Goal: Navigation & Orientation: Find specific page/section

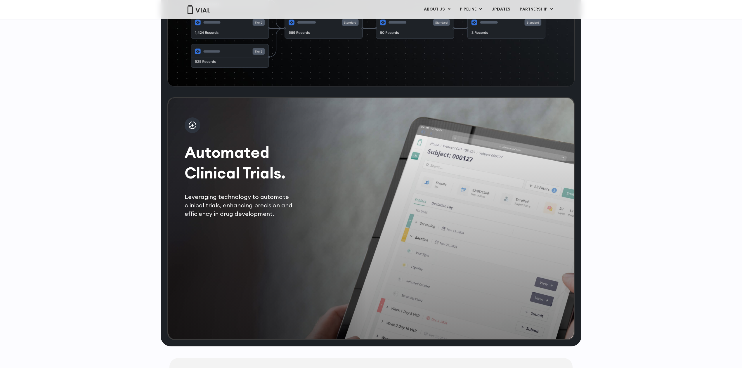
scroll to position [993, 0]
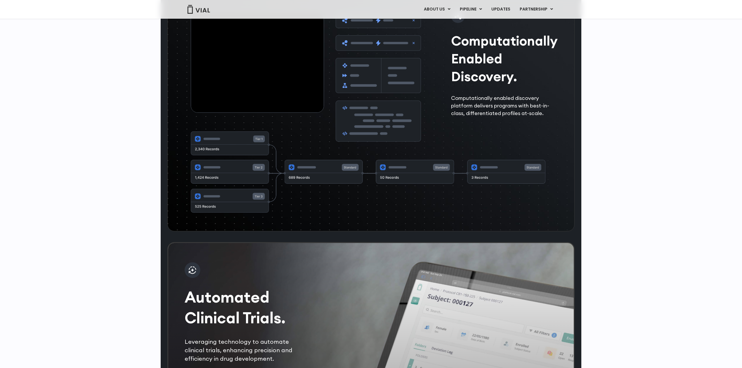
drag, startPoint x: 269, startPoint y: 92, endPoint x: 236, endPoint y: 94, distance: 33.4
click at [236, 94] on video at bounding box center [257, 63] width 133 height 100
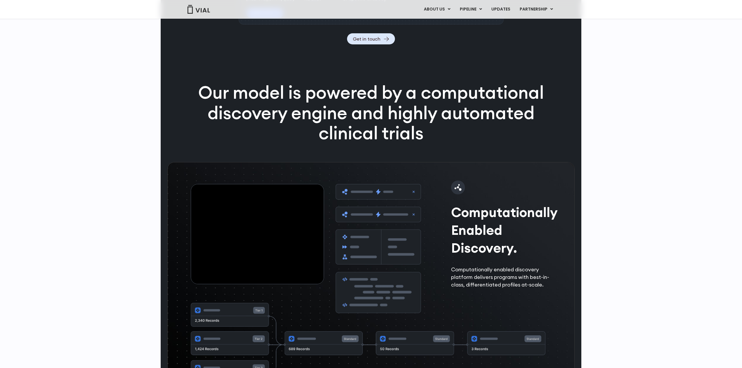
scroll to position [720, 0]
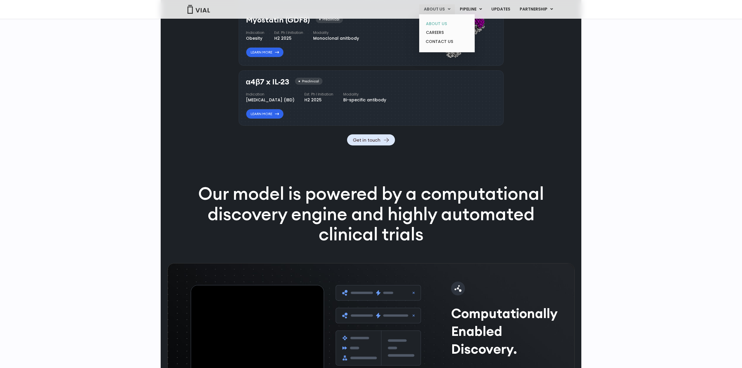
click at [444, 23] on link "ABOUT US" at bounding box center [446, 23] width 51 height 9
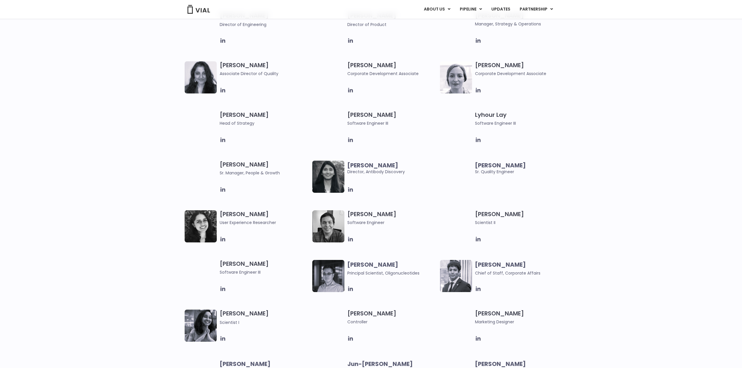
scroll to position [810, 0]
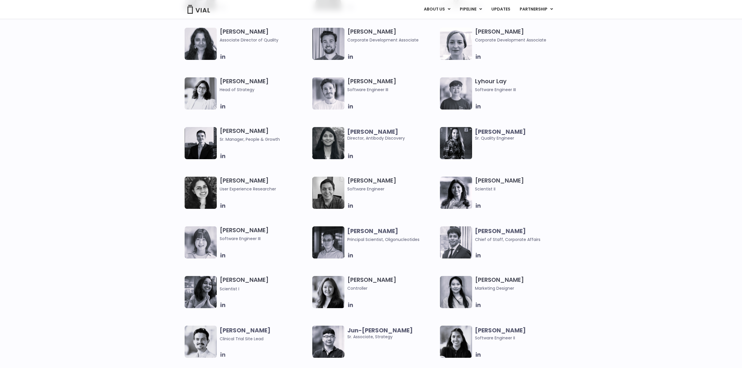
click at [223, 354] on icon at bounding box center [223, 354] width 5 height 5
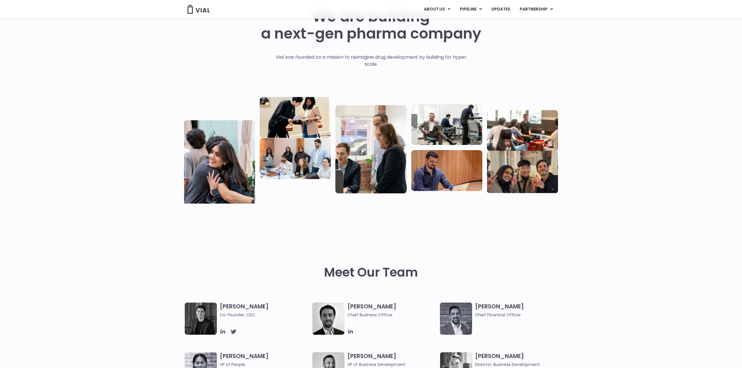
scroll to position [0, 0]
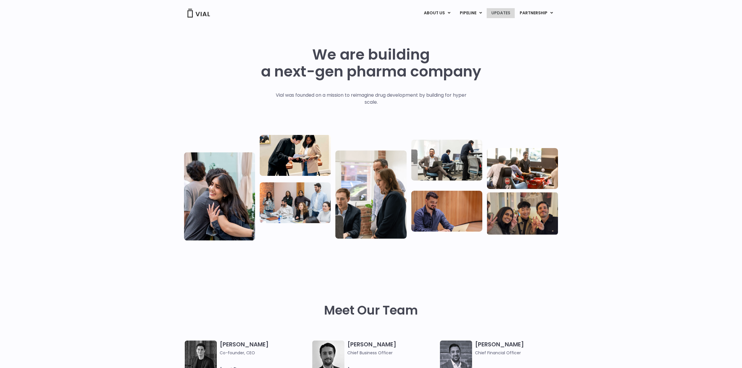
click at [505, 11] on link "UPDATES" at bounding box center [501, 13] width 28 height 10
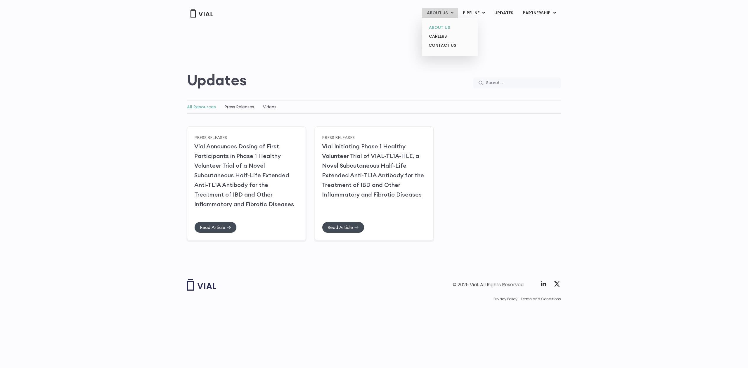
click at [446, 27] on link "ABOUT US" at bounding box center [449, 27] width 51 height 9
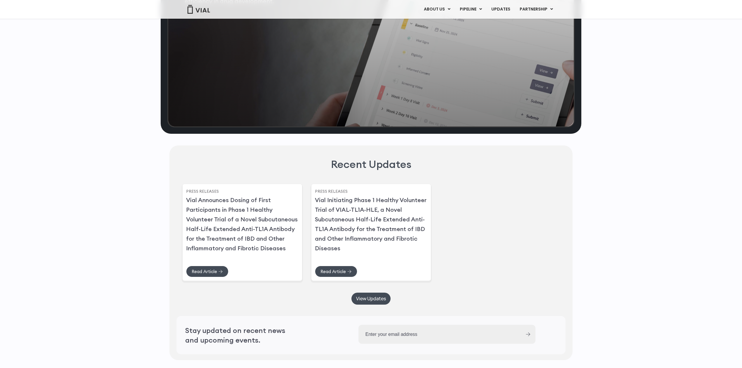
scroll to position [1616, 0]
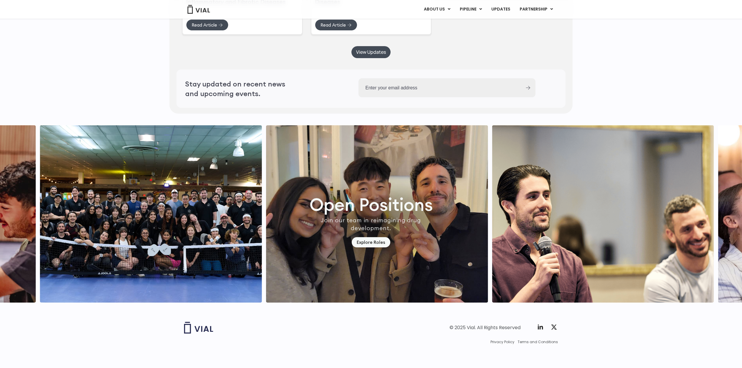
click at [371, 237] on link "Explore Roles" at bounding box center [371, 242] width 39 height 10
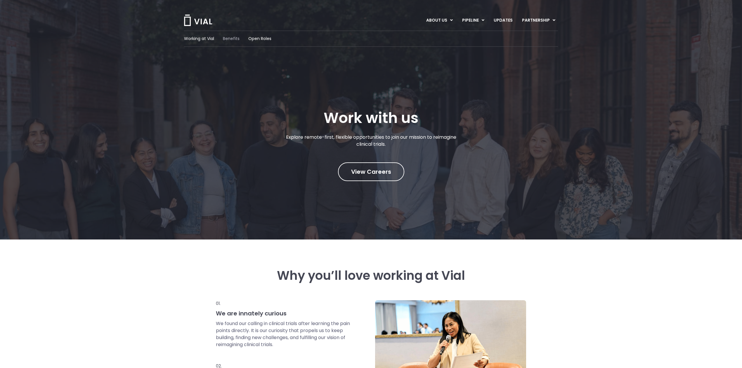
click at [229, 37] on span "Benefits" at bounding box center [231, 39] width 17 height 6
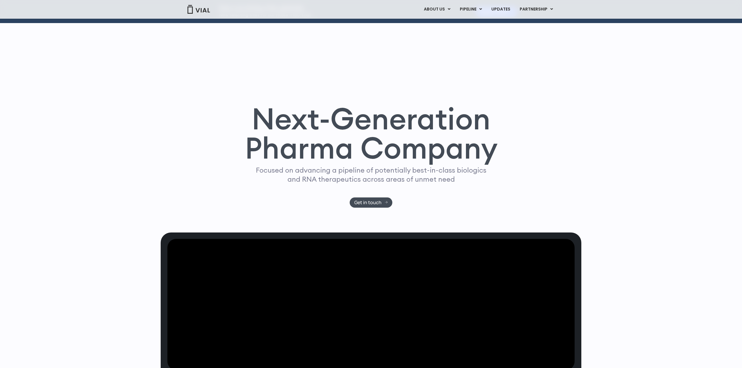
scroll to position [39, 0]
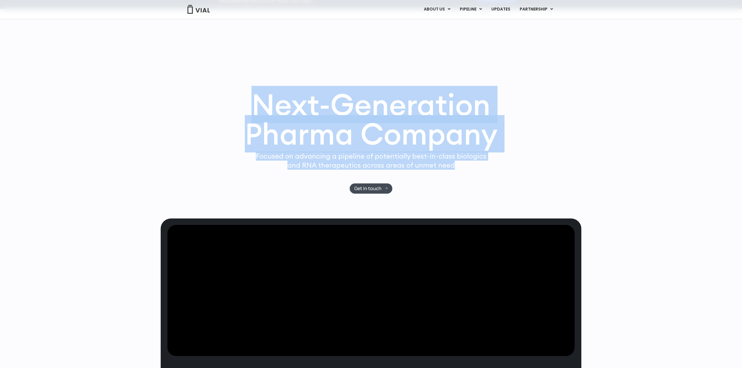
drag, startPoint x: 253, startPoint y: 107, endPoint x: 465, endPoint y: 174, distance: 221.8
click at [465, 174] on div "Next-Generation Pharma Company Focused on advancing a pipeline of potentially b…" at bounding box center [371, 142] width 374 height 104
copy div "Next-Generation Pharma Company Focused on advancing a pipeline of potentially b…"
